Goal: Information Seeking & Learning: Learn about a topic

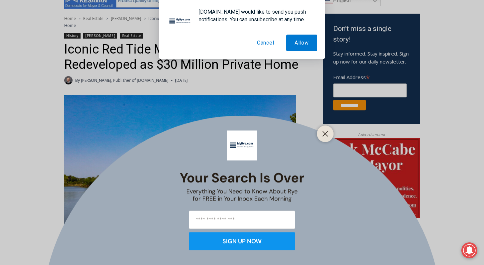
scroll to position [202, 0]
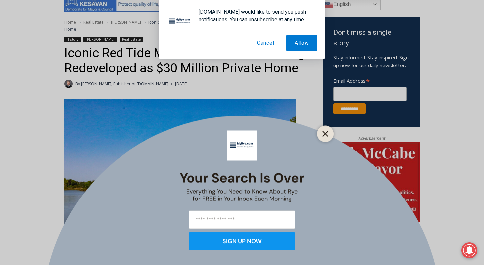
click at [325, 132] on icon "Close" at bounding box center [325, 134] width 6 height 6
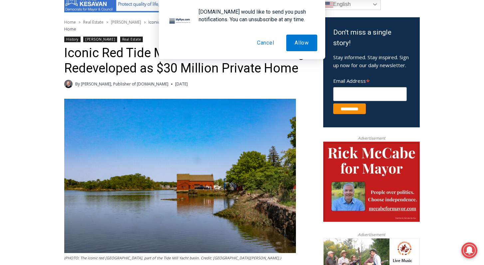
click at [262, 42] on button "Cancel" at bounding box center [266, 43] width 34 height 17
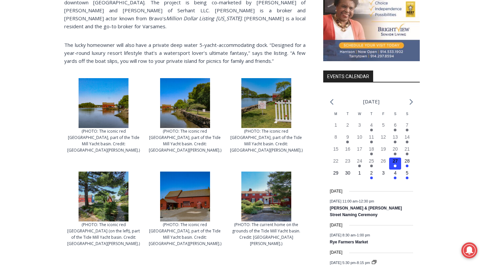
scroll to position [753, 0]
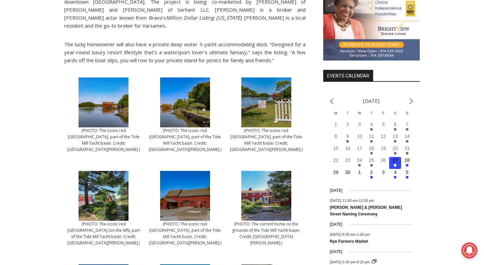
click at [184, 174] on img at bounding box center [185, 196] width 50 height 50
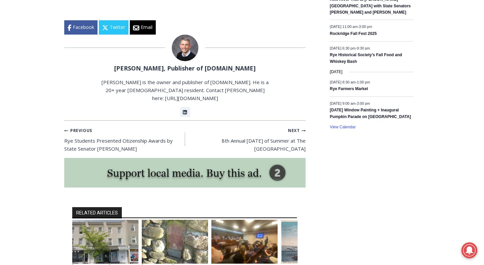
scroll to position [1114, 0]
